Goal: Find specific page/section: Find specific page/section

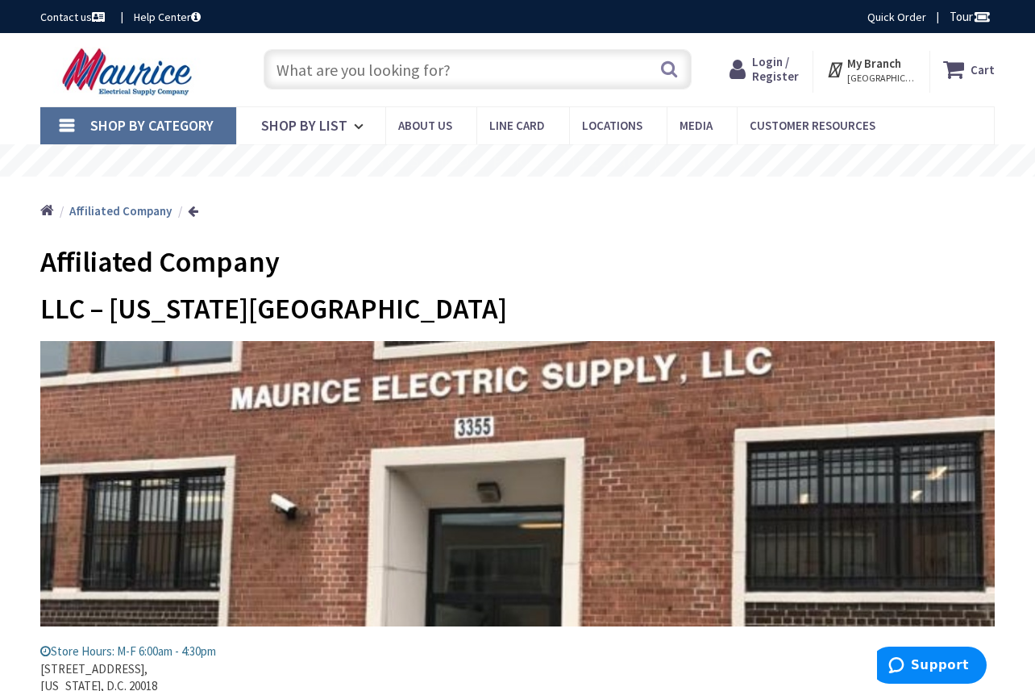
click at [322, 72] on input "text" at bounding box center [478, 69] width 428 height 40
paste input "Qo1pl"
type input "Qo1pl"
click at [670, 75] on button "Search" at bounding box center [668, 69] width 21 height 36
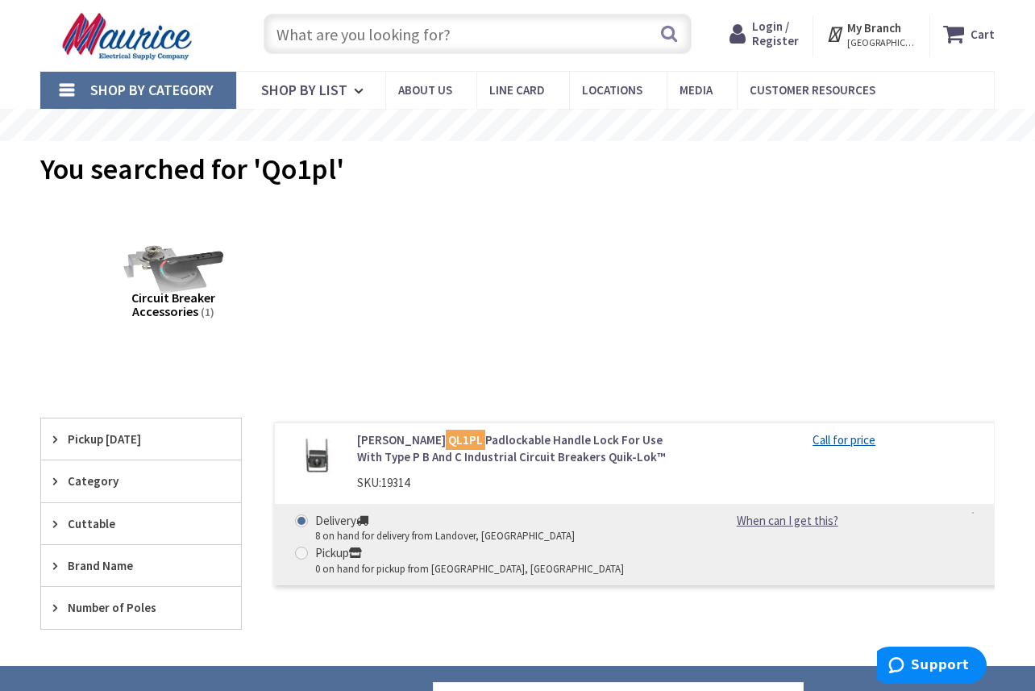
scroll to position [42, 0]
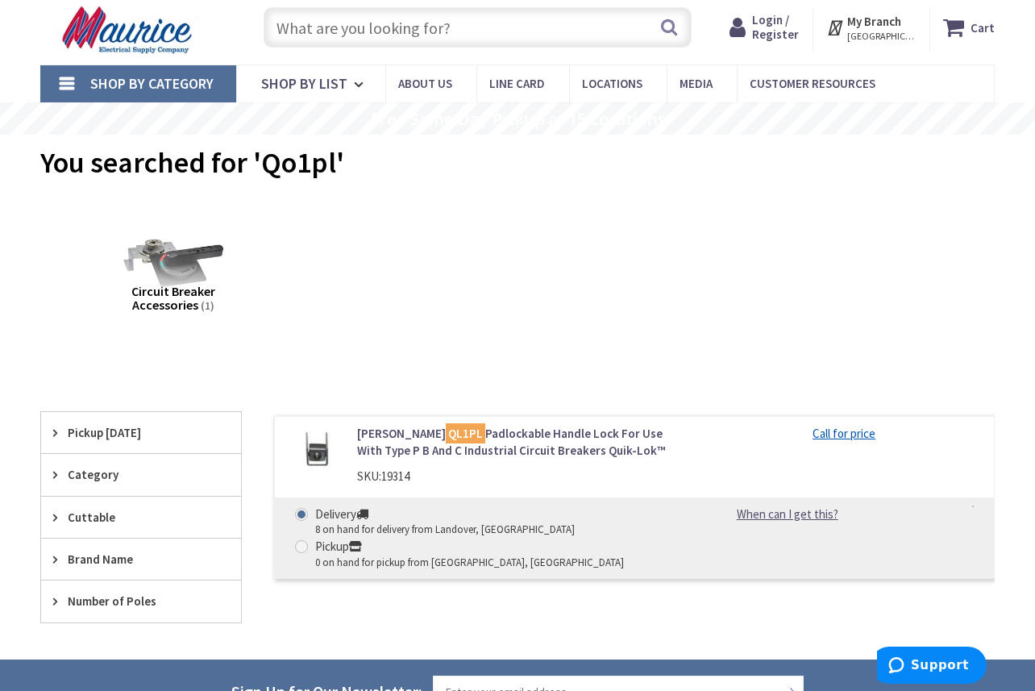
click at [414, 24] on input "text" at bounding box center [478, 27] width 428 height 40
paste input "Qo1pl"
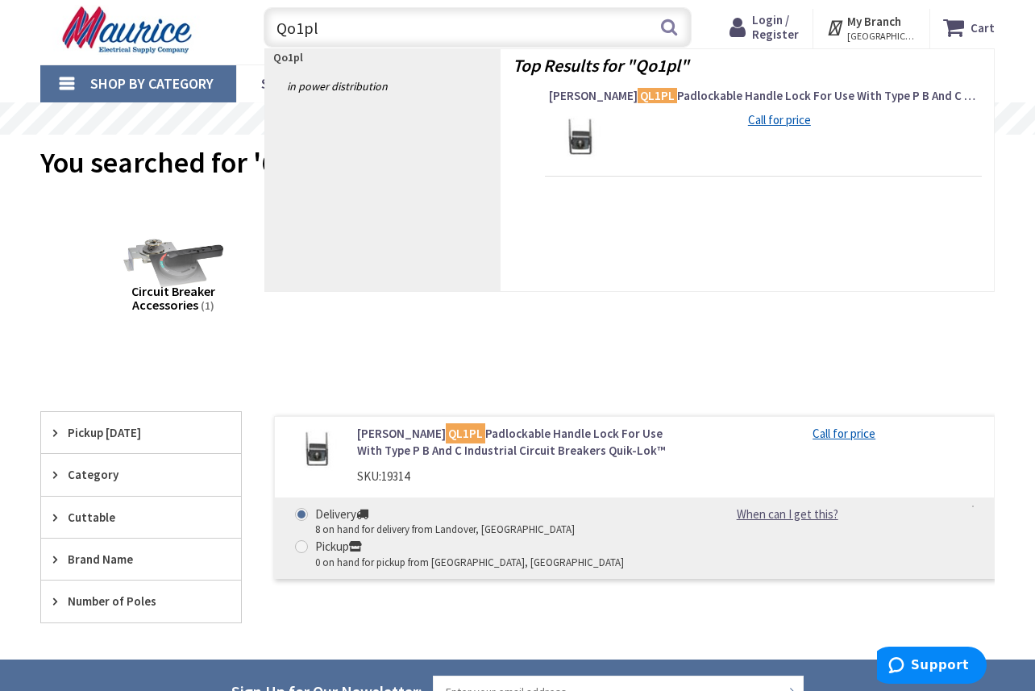
type input "Qo1pl"
